Goal: Task Accomplishment & Management: Use online tool/utility

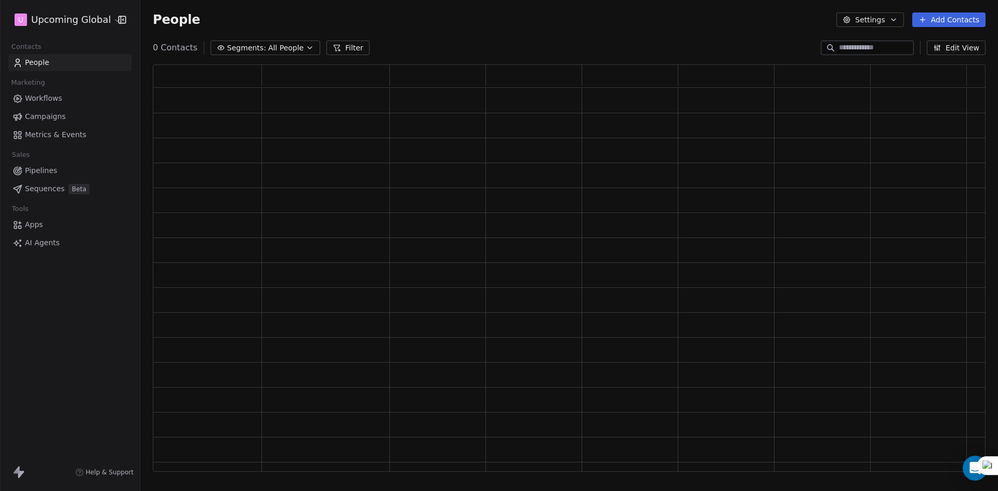
scroll to position [399, 825]
click at [318, 48] on button "Segments: All People" at bounding box center [273, 48] width 110 height 15
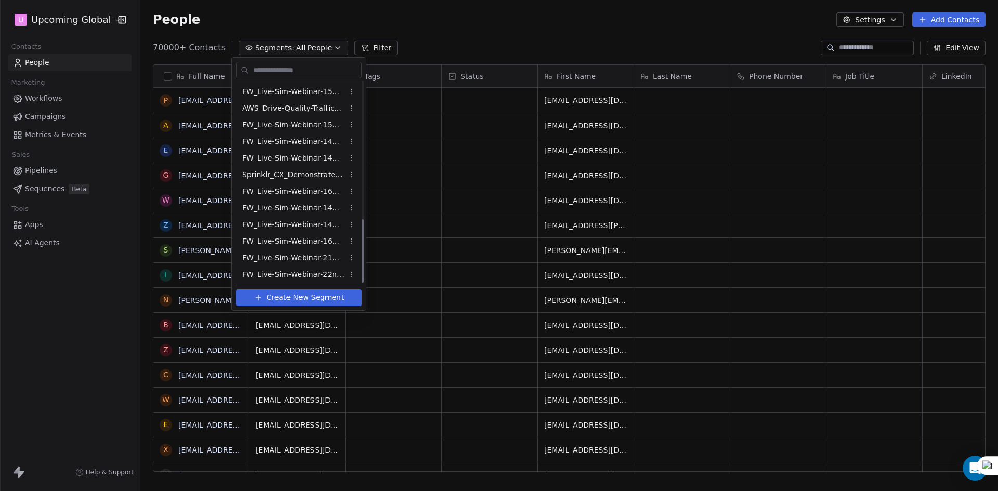
scroll to position [434, 0]
click at [313, 217] on span "FW_Live-Sim-Webinar-14Oct'25-IND+ANZ CX" at bounding box center [293, 222] width 102 height 11
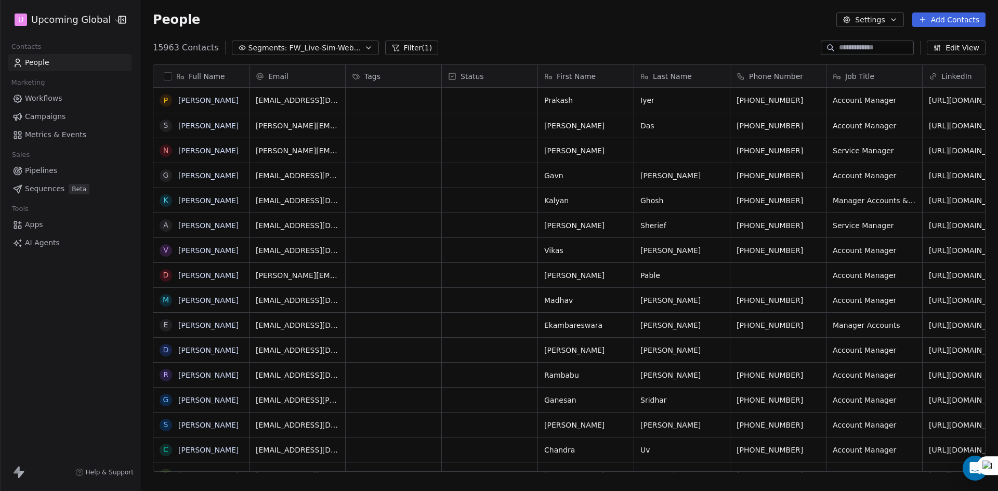
scroll to position [424, 850]
click at [323, 47] on span "FW_Live-Sim-Webinar-14Oct'25-IND+ANZ CX" at bounding box center [325, 48] width 73 height 11
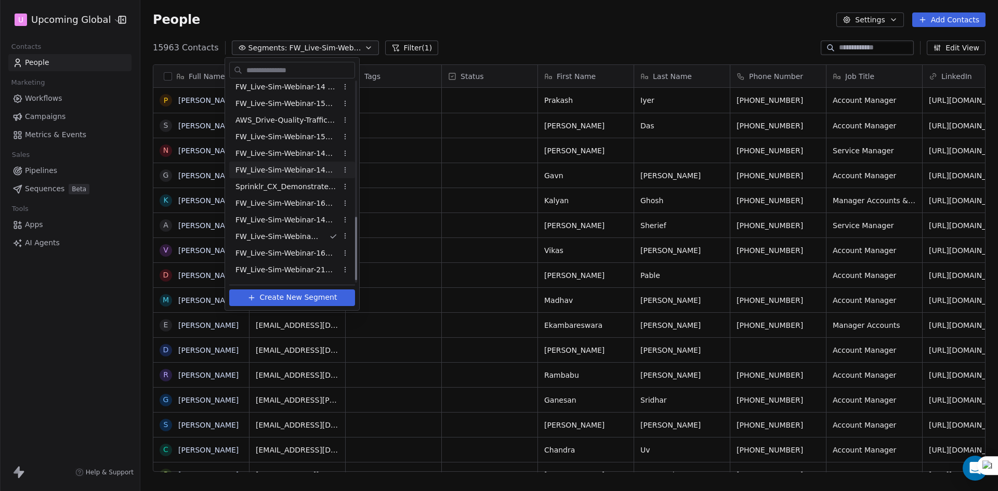
scroll to position [434, 0]
click at [292, 207] on span "FW_Live-Sim-Webinar-14Oct'25-EU CX" at bounding box center [286, 206] width 102 height 11
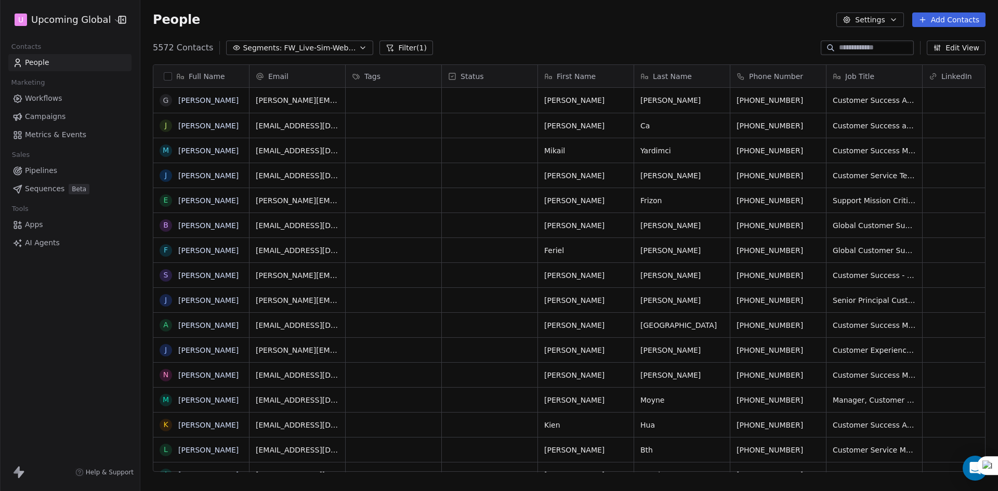
scroll to position [424, 850]
click at [404, 43] on button "Filter (1)" at bounding box center [406, 48] width 54 height 15
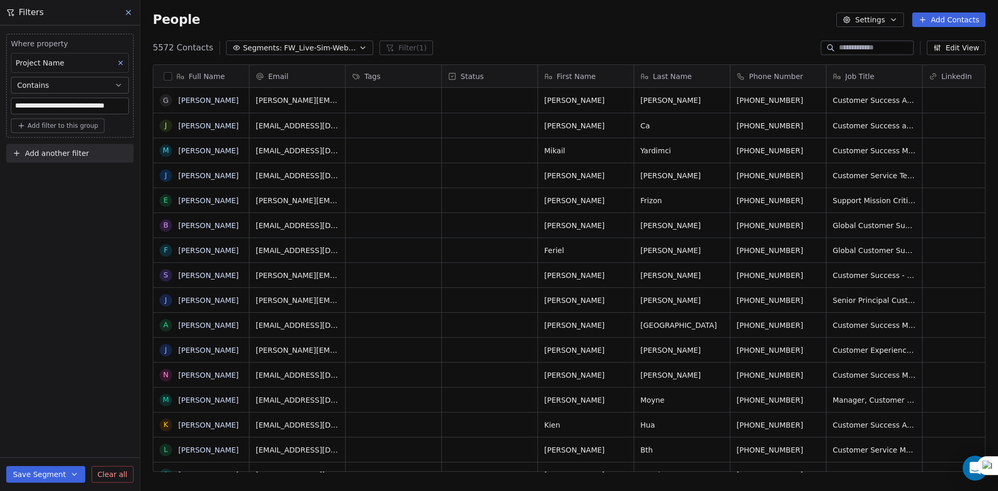
click at [55, 160] on button "Add another filter" at bounding box center [69, 153] width 127 height 19
click at [54, 173] on span "Contact properties" at bounding box center [51, 178] width 68 height 11
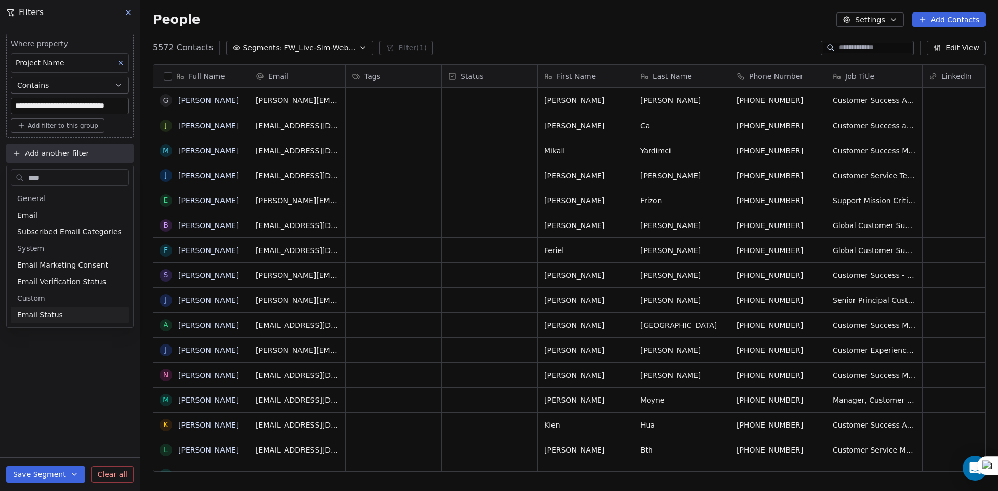
type input "****"
click at [45, 320] on div "Email Status" at bounding box center [70, 315] width 118 height 17
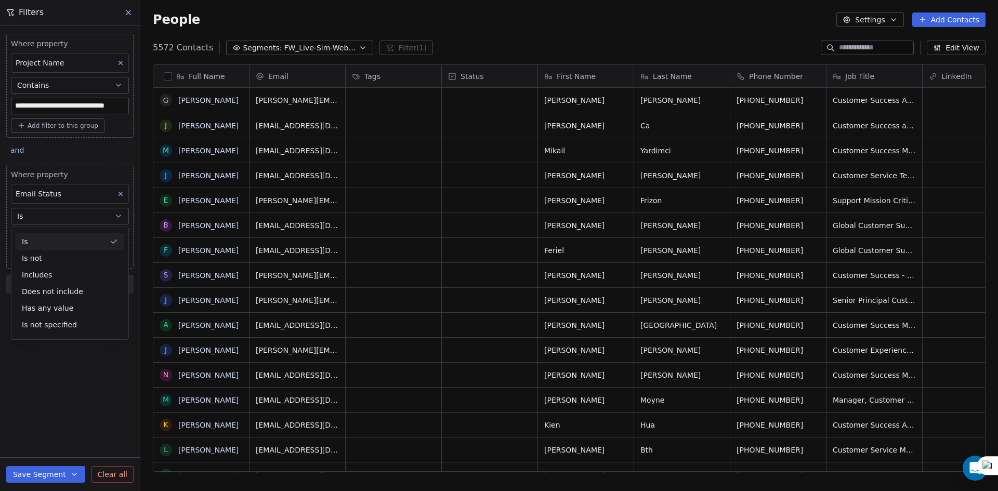
click at [56, 220] on button "Is" at bounding box center [70, 216] width 118 height 17
click at [52, 231] on body "**********" at bounding box center [499, 245] width 998 height 491
click at [48, 269] on div "catch_all" at bounding box center [43, 267] width 28 height 9
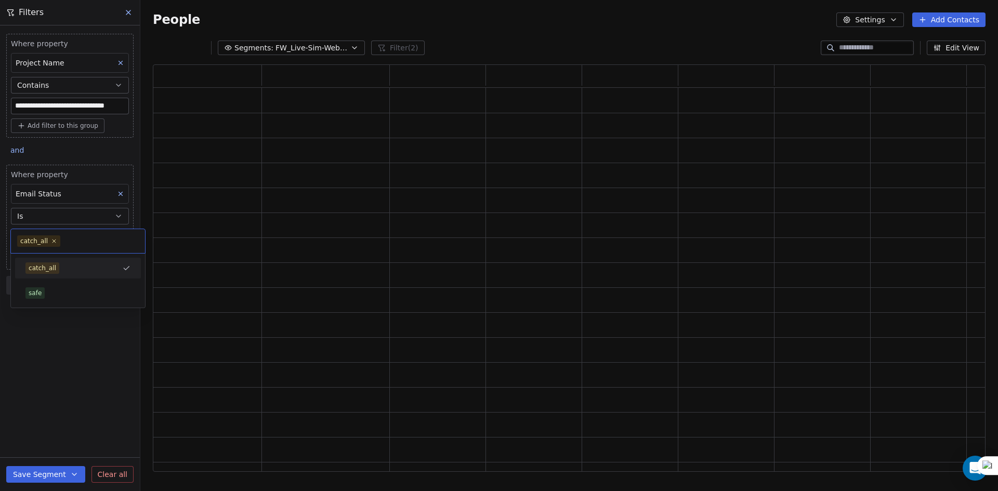
scroll to position [399, 825]
click at [50, 254] on span "Add filter to this group" at bounding box center [63, 258] width 71 height 8
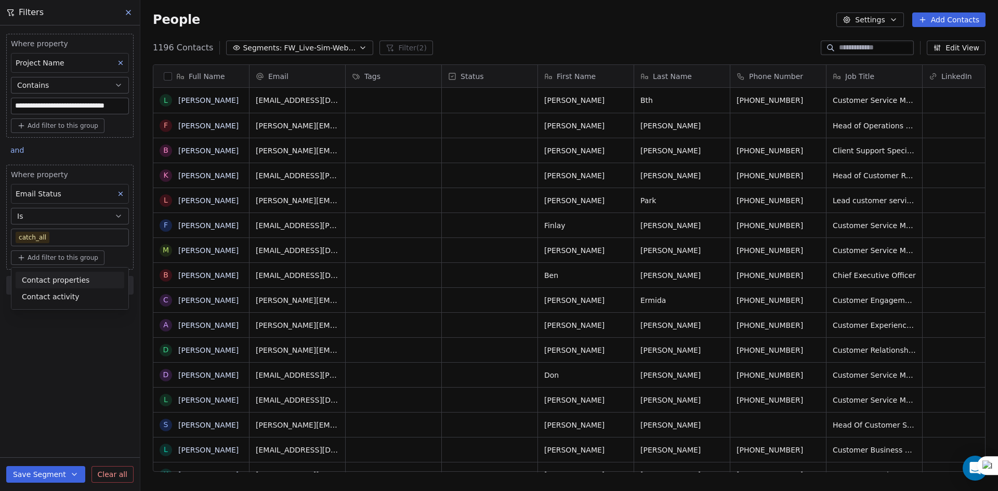
scroll to position [424, 850]
click at [48, 278] on span "Contact properties" at bounding box center [56, 280] width 68 height 11
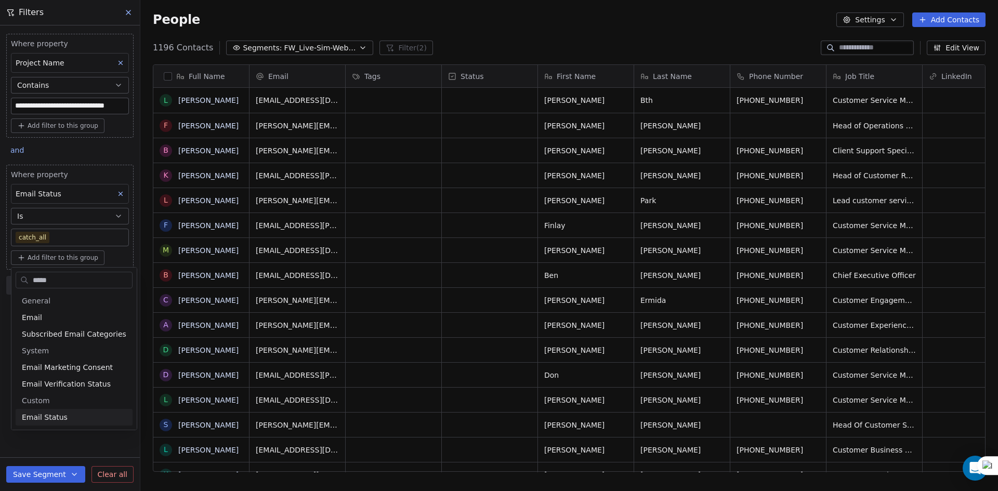
type input "*****"
click at [63, 419] on div "Email Status" at bounding box center [74, 417] width 104 height 10
click at [78, 321] on button "Is" at bounding box center [70, 316] width 118 height 17
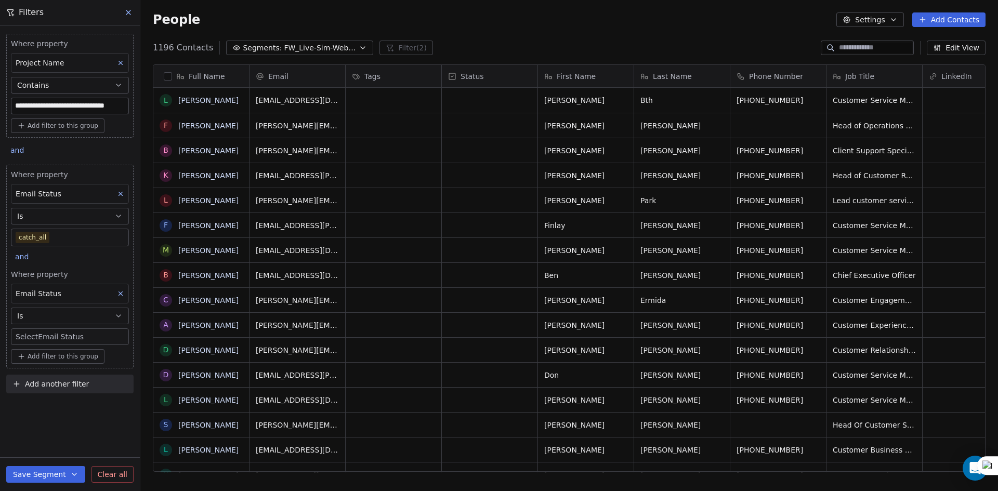
click at [71, 337] on body "**********" at bounding box center [499, 245] width 998 height 491
click at [64, 393] on div "safe" at bounding box center [77, 392] width 105 height 11
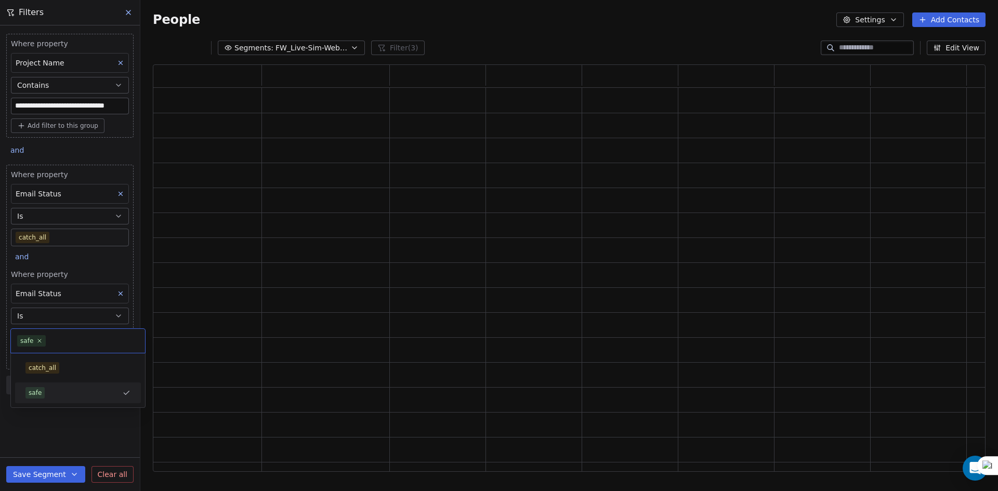
scroll to position [399, 825]
click at [39, 437] on div "**********" at bounding box center [70, 258] width 140 height 466
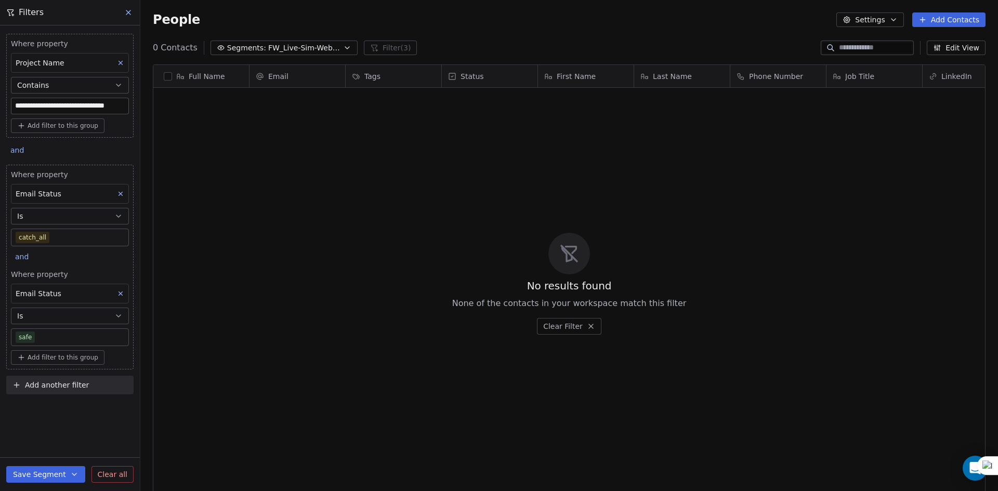
scroll to position [424, 850]
click at [27, 260] on span "and" at bounding box center [22, 257] width 14 height 8
click at [41, 295] on div "or" at bounding box center [35, 297] width 26 height 11
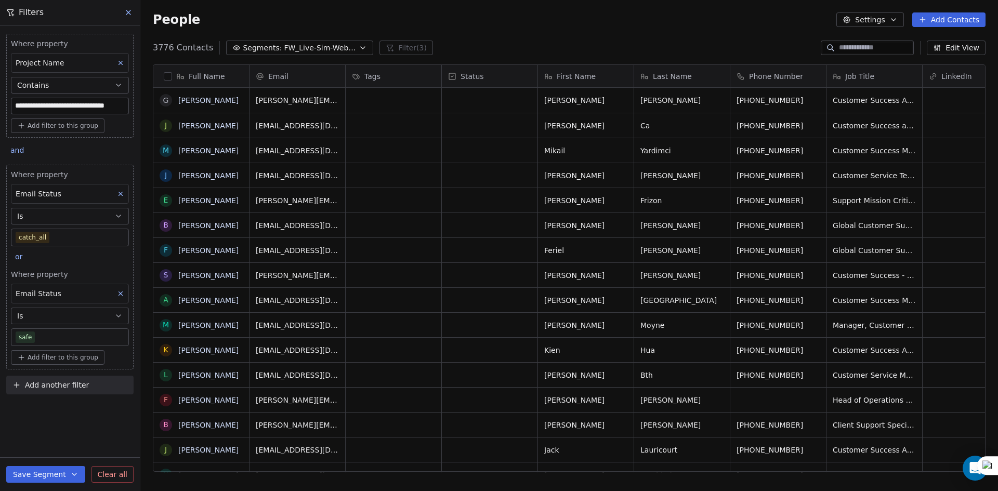
click at [166, 75] on button "button" at bounding box center [168, 76] width 8 height 8
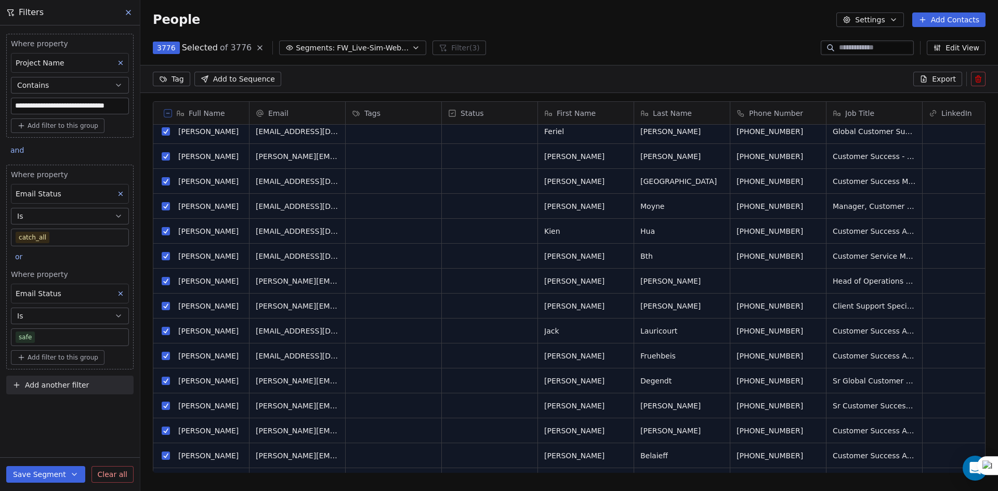
scroll to position [0, 0]
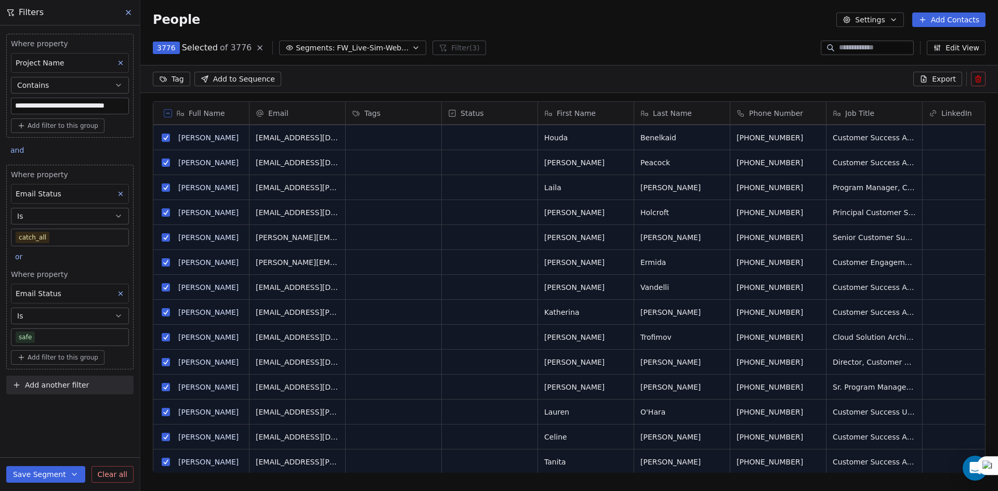
click at [936, 81] on span "Export" at bounding box center [944, 79] width 24 height 10
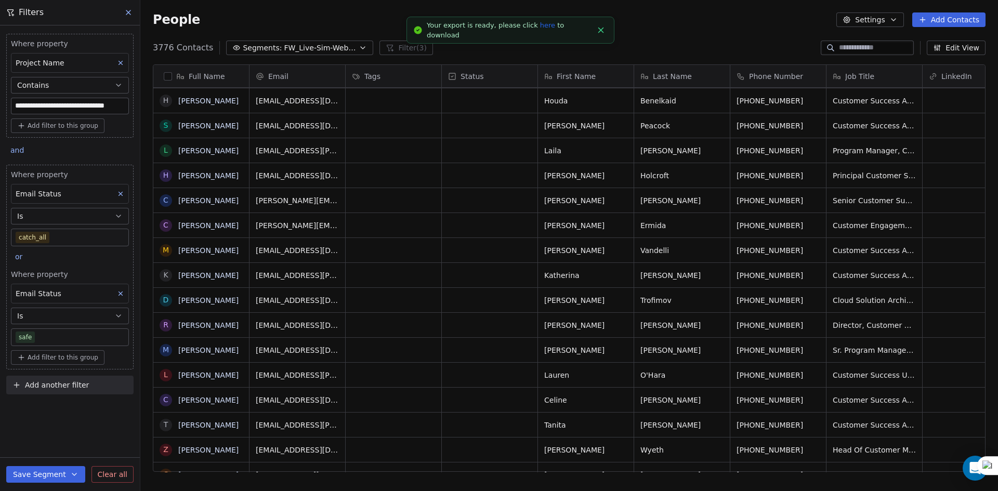
click at [540, 27] on link "here" at bounding box center [547, 25] width 15 height 8
